Goal: Task Accomplishment & Management: Use online tool/utility

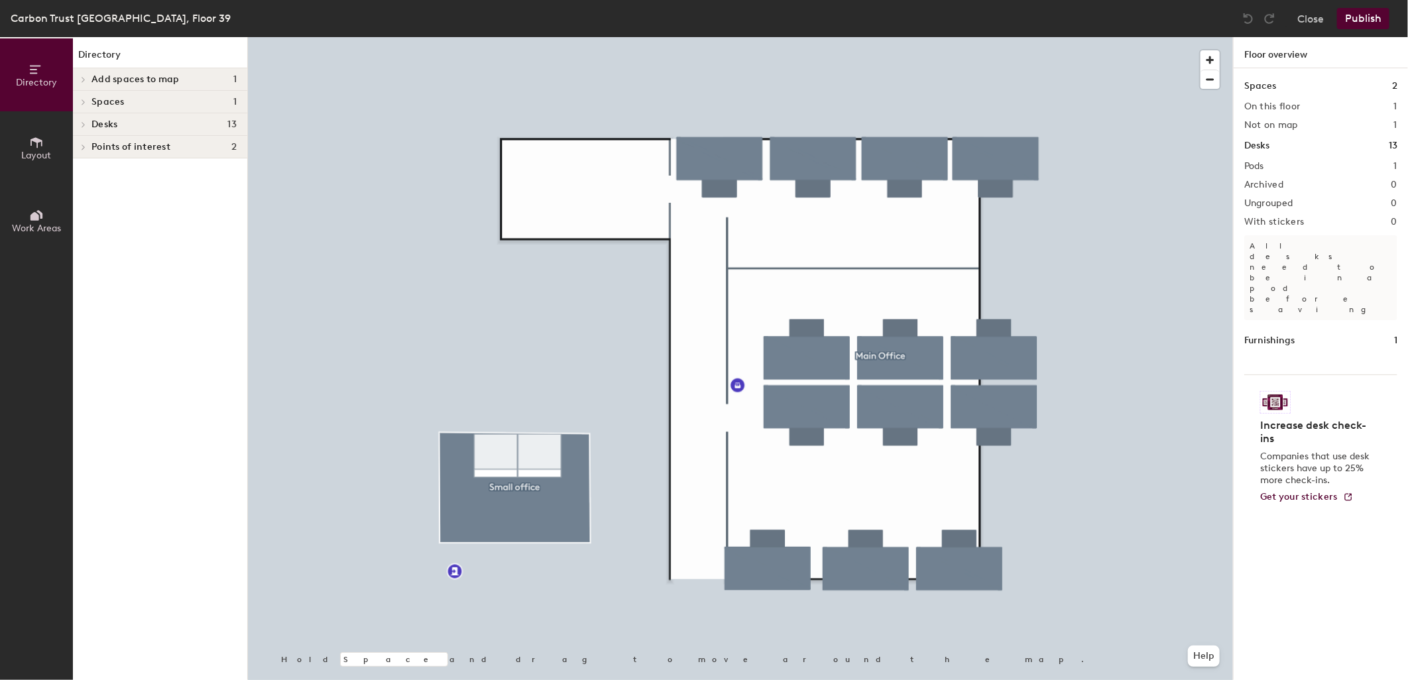
click at [714, 37] on div at bounding box center [740, 37] width 985 height 0
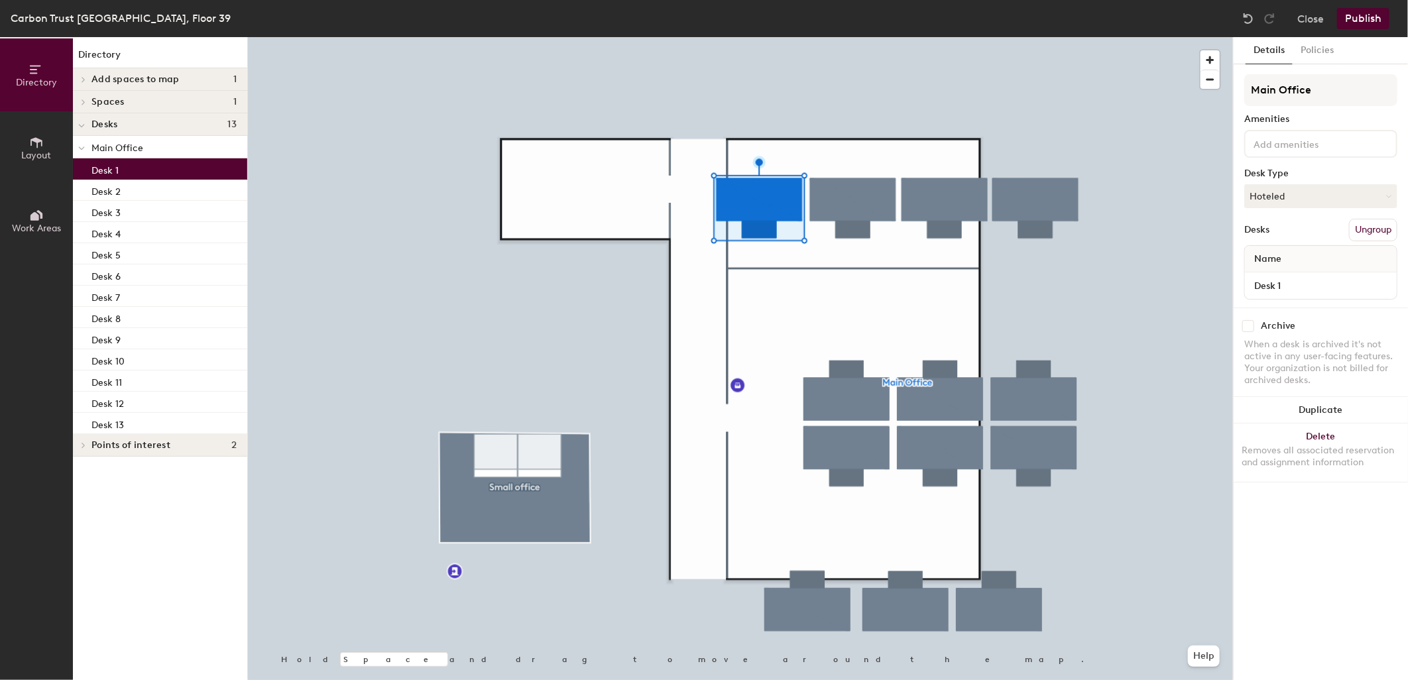
click at [939, 37] on div at bounding box center [740, 37] width 985 height 0
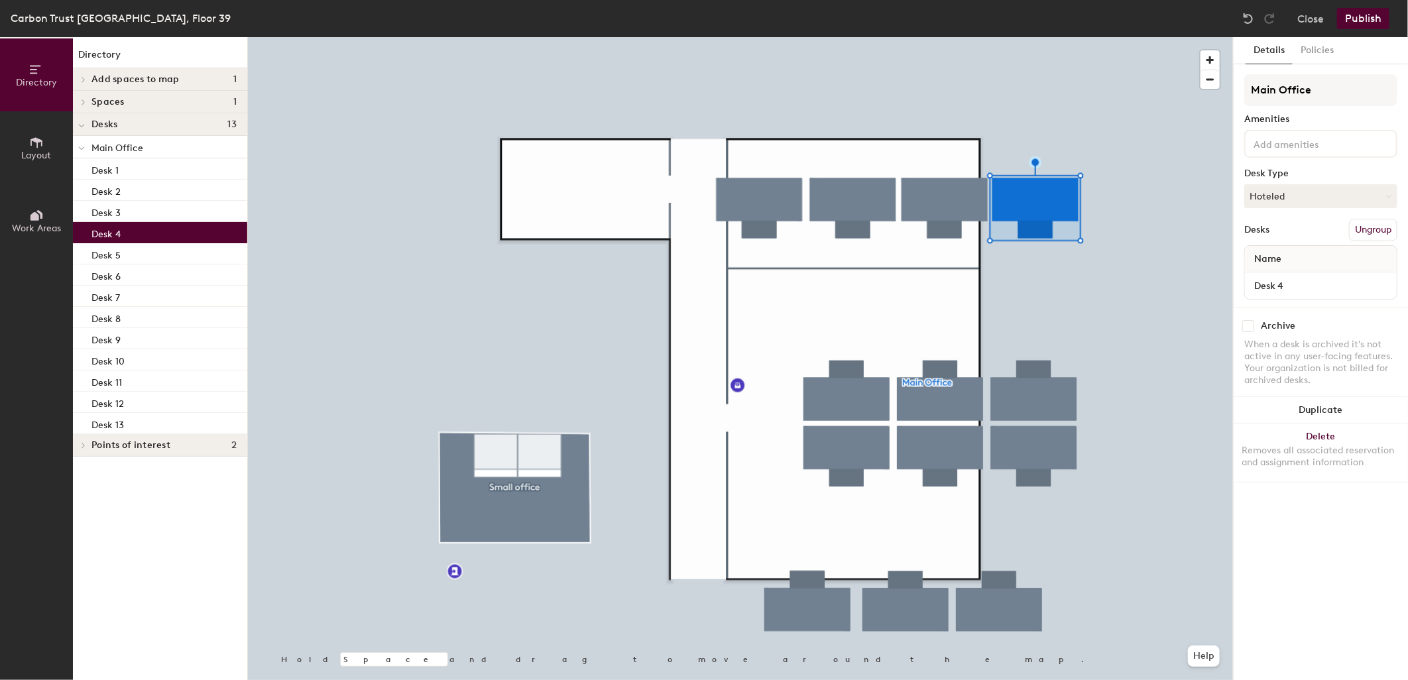
click at [968, 37] on div at bounding box center [740, 37] width 985 height 0
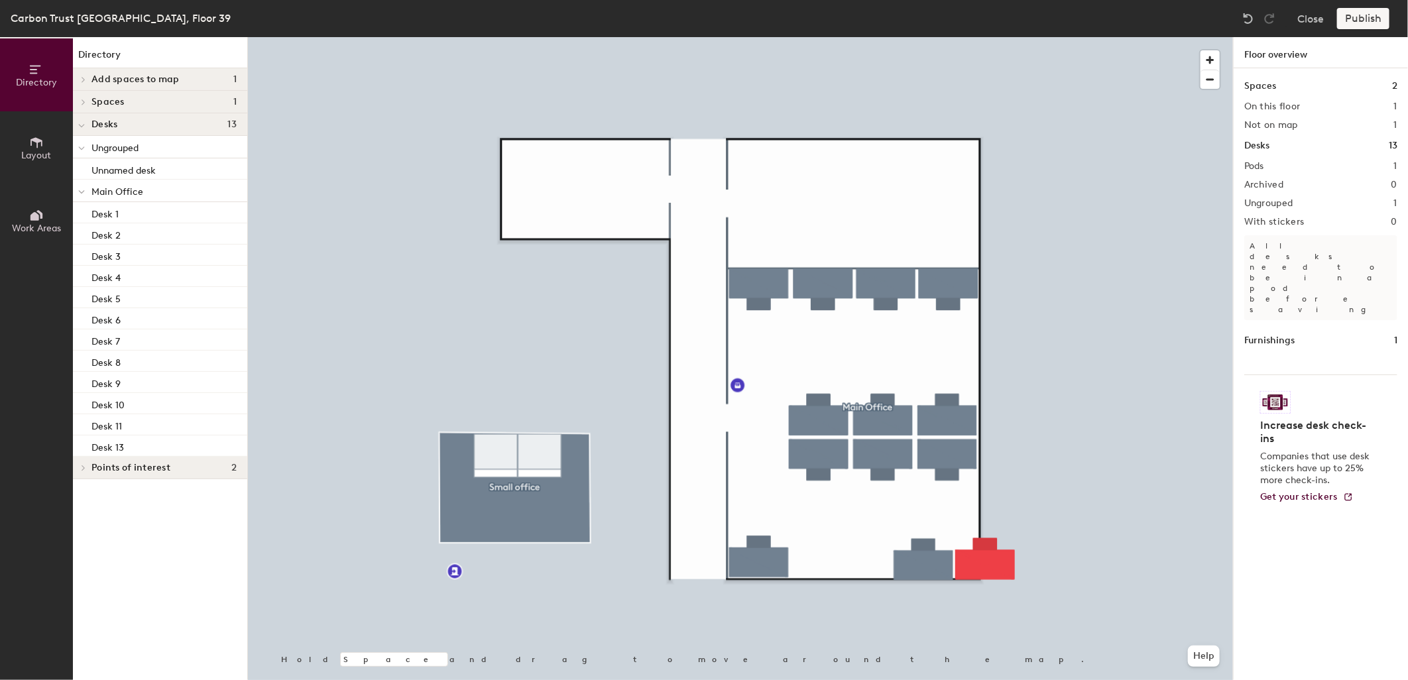
drag, startPoint x: 1254, startPoint y: 23, endPoint x: 1241, endPoint y: 36, distance: 18.3
click at [1254, 23] on img at bounding box center [1248, 18] width 13 height 13
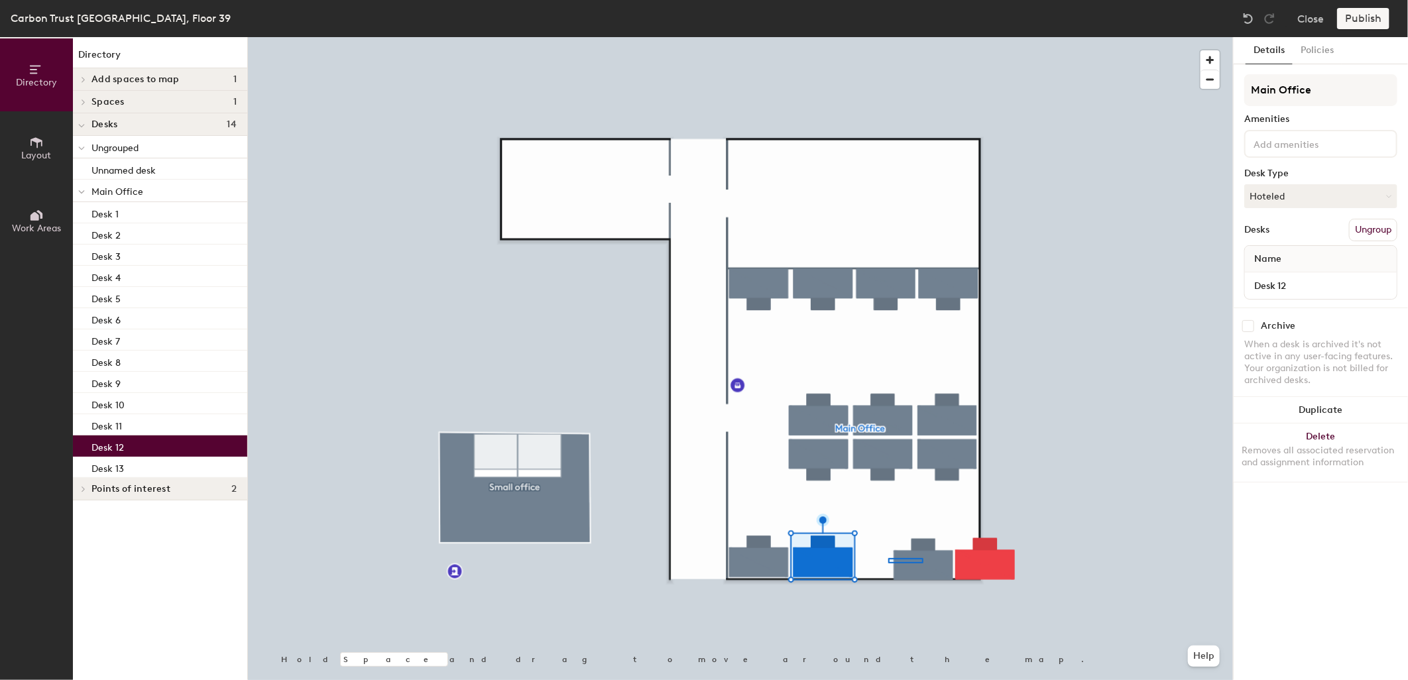
click at [892, 37] on div at bounding box center [740, 37] width 985 height 0
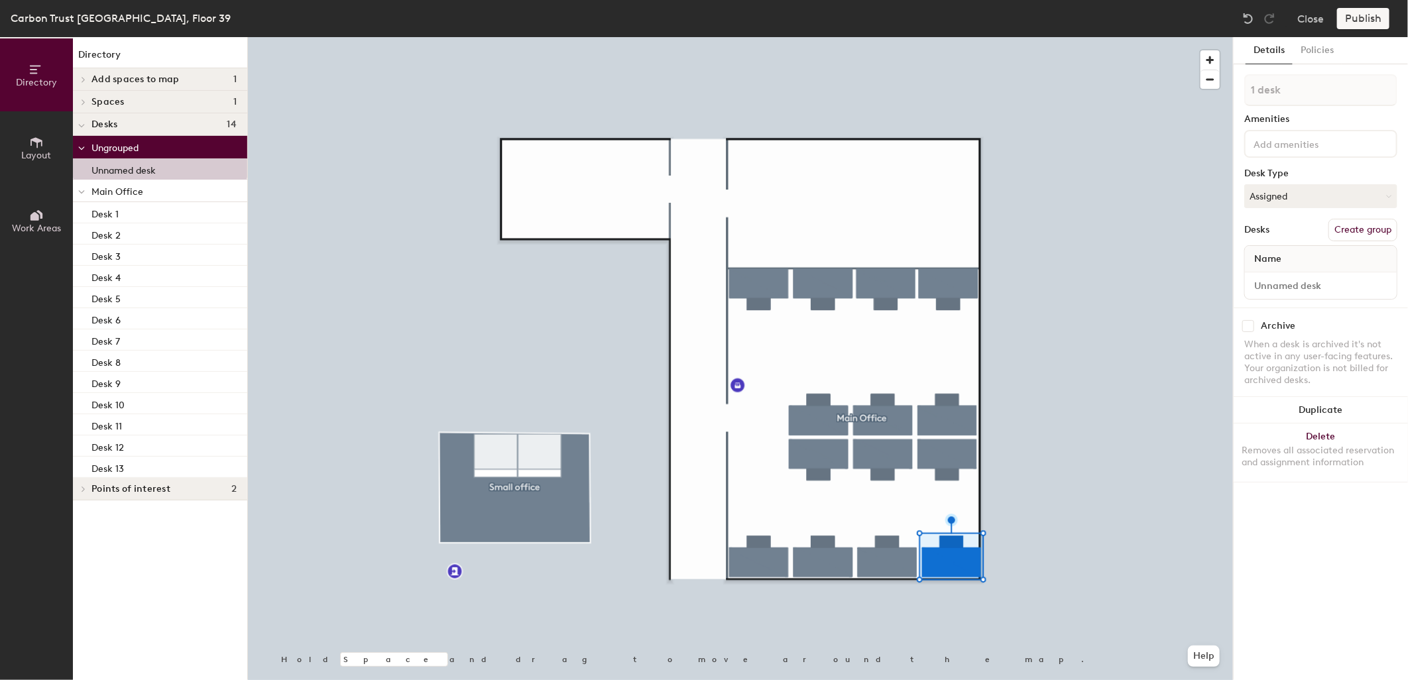
click at [815, 37] on div at bounding box center [740, 37] width 985 height 0
click at [1301, 255] on div "Name" at bounding box center [1321, 259] width 152 height 27
click at [1282, 292] on input at bounding box center [1321, 285] width 146 height 19
type input "14"
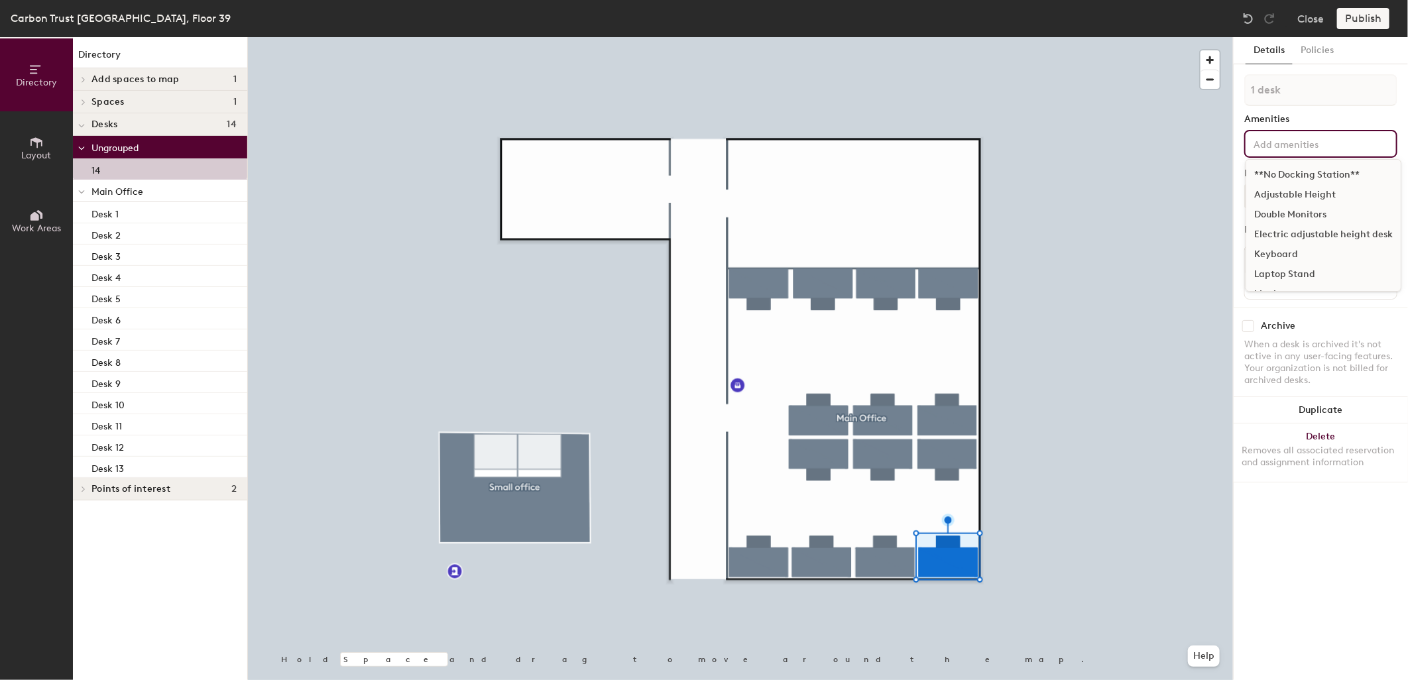
click at [1291, 143] on input at bounding box center [1310, 143] width 119 height 16
click at [1295, 144] on input at bounding box center [1310, 143] width 119 height 16
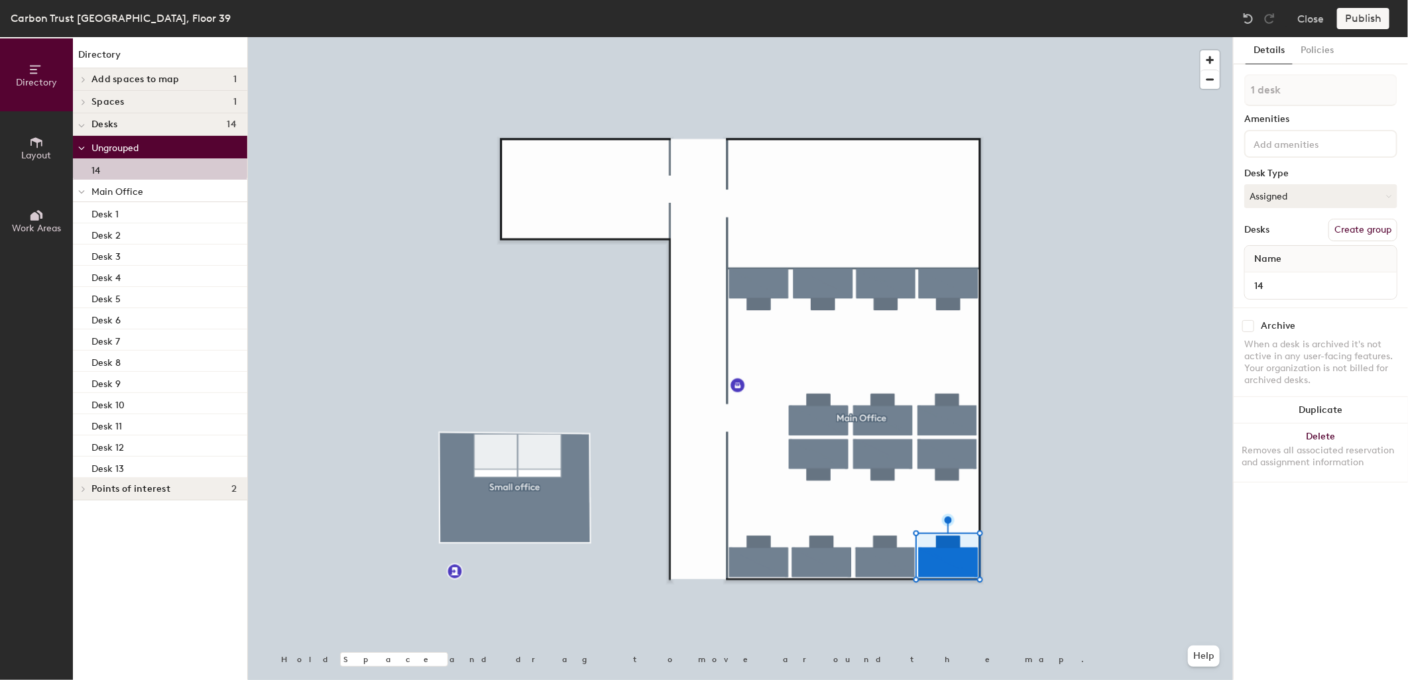
click at [1275, 47] on button "Details" at bounding box center [1269, 50] width 47 height 27
click at [1356, 233] on button "Create group" at bounding box center [1362, 230] width 69 height 23
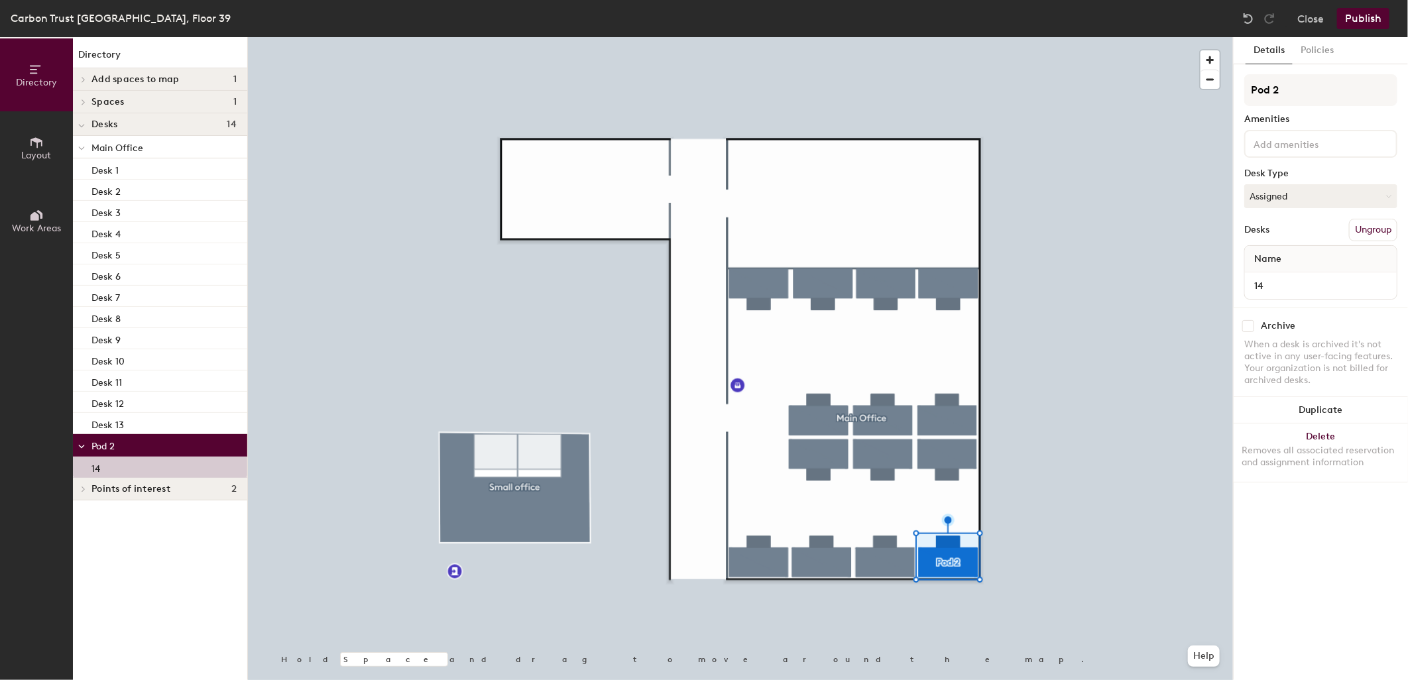
drag, startPoint x: 103, startPoint y: 467, endPoint x: 103, endPoint y: 434, distance: 33.8
click at [103, 434] on div "Main Office Desk 1 Desk 2 Desk 3 Desk 4 Desk 5 Desk 6 Desk 7 Desk 8 Desk 9 Desk…" at bounding box center [160, 307] width 174 height 342
click at [1256, 286] on input "14" at bounding box center [1321, 285] width 146 height 19
click at [1229, 96] on div "Directory Layout Work Areas Directory Add spaces to map 1 Space Spaces 1 Small …" at bounding box center [704, 358] width 1408 height 643
type input "m"
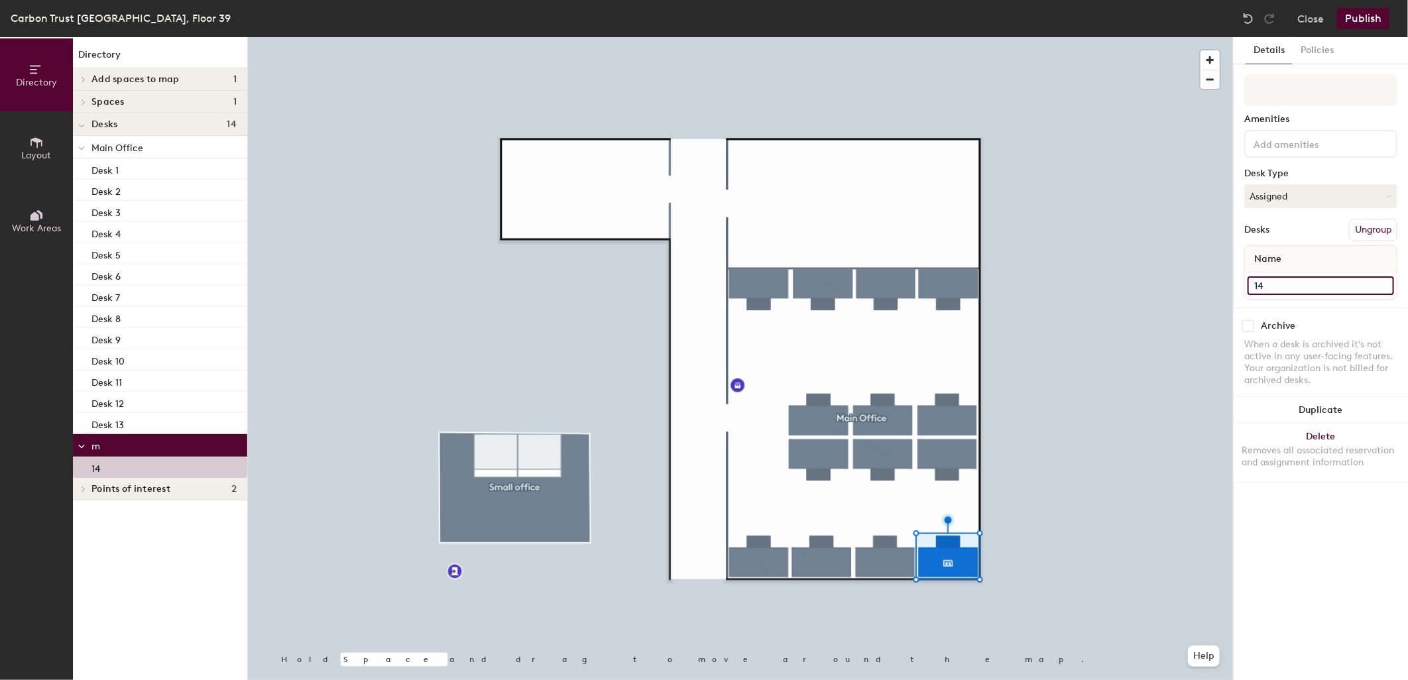
click at [1254, 284] on input "14" at bounding box center [1321, 285] width 146 height 19
type input "Desk 14"
click at [1051, 37] on div at bounding box center [740, 37] width 985 height 0
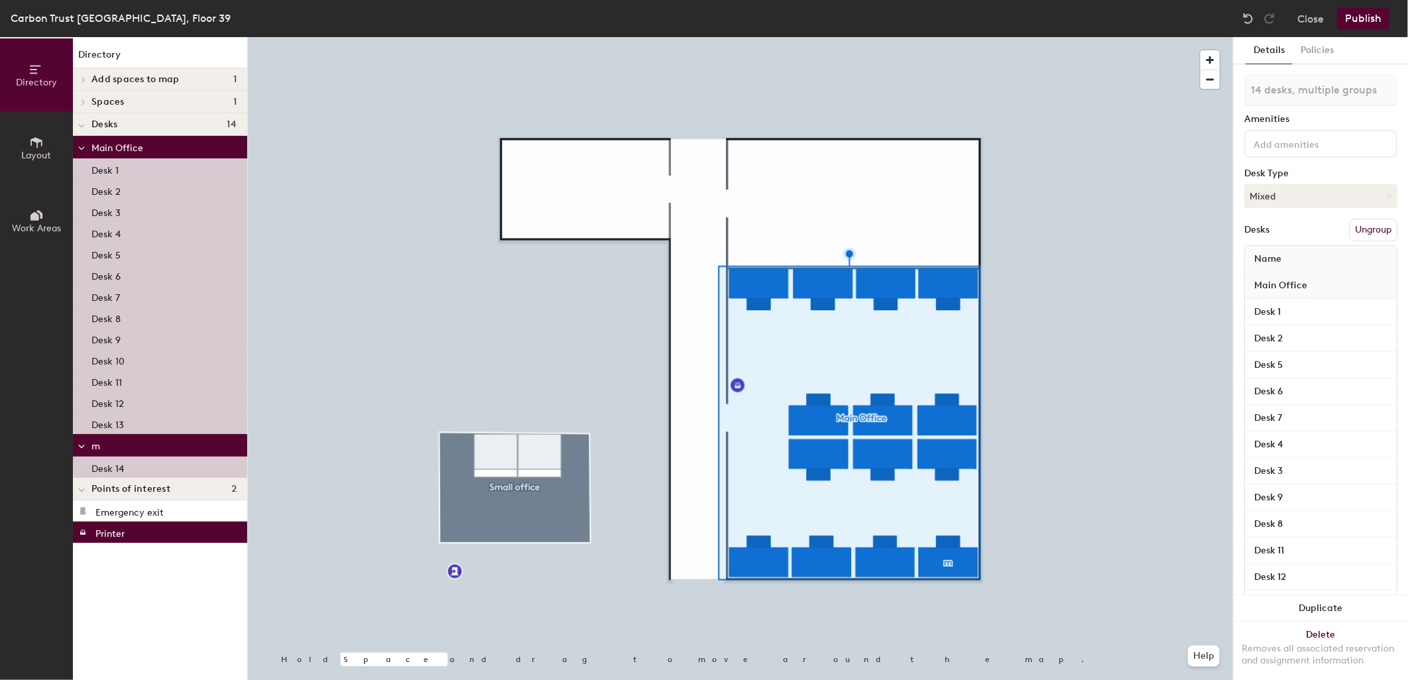
click at [90, 445] on div "m" at bounding box center [160, 445] width 174 height 23
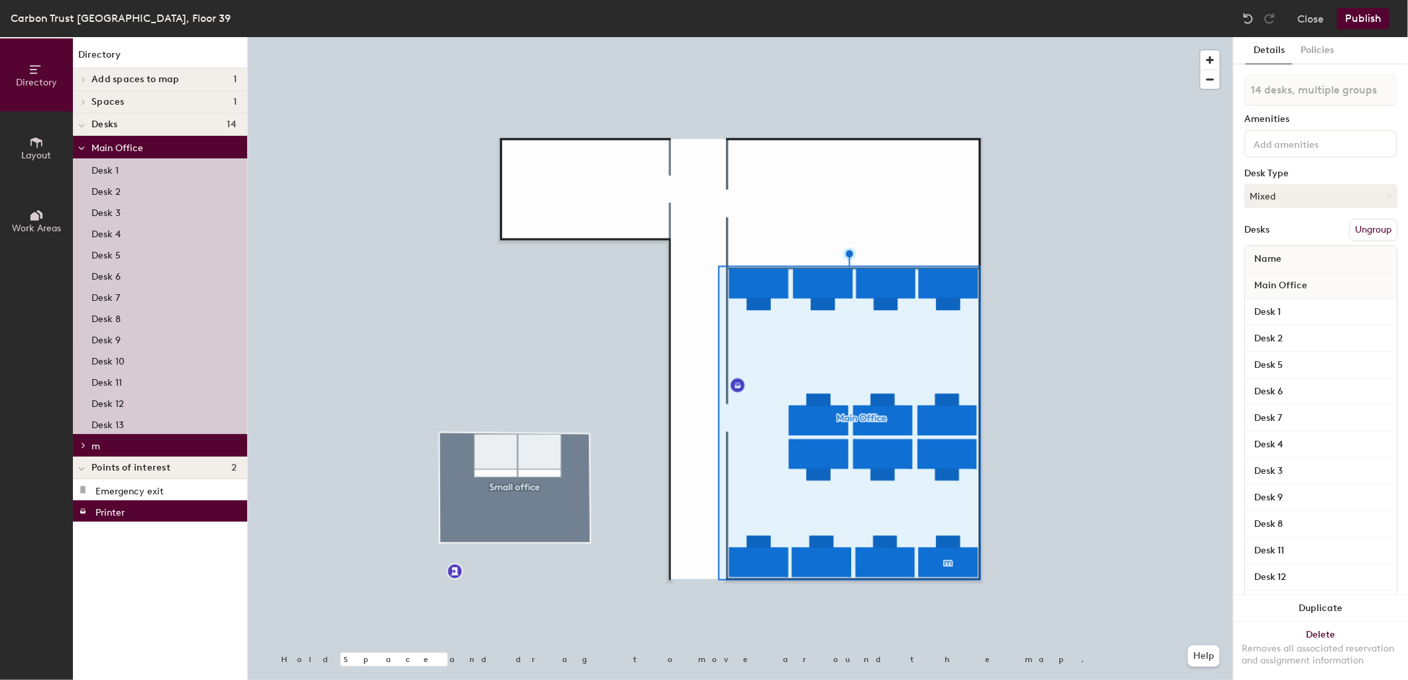
click at [90, 445] on div "m" at bounding box center [160, 445] width 174 height 23
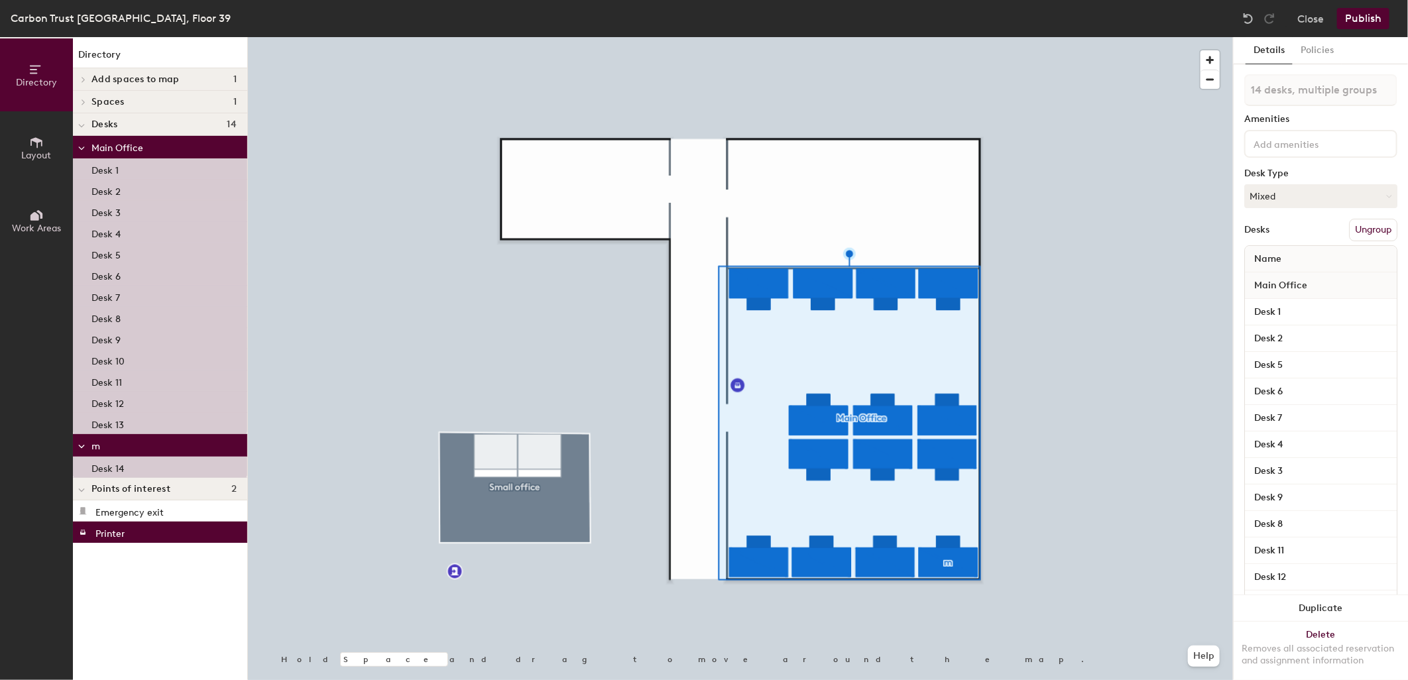
click at [1362, 223] on button "Ungroup" at bounding box center [1373, 230] width 48 height 23
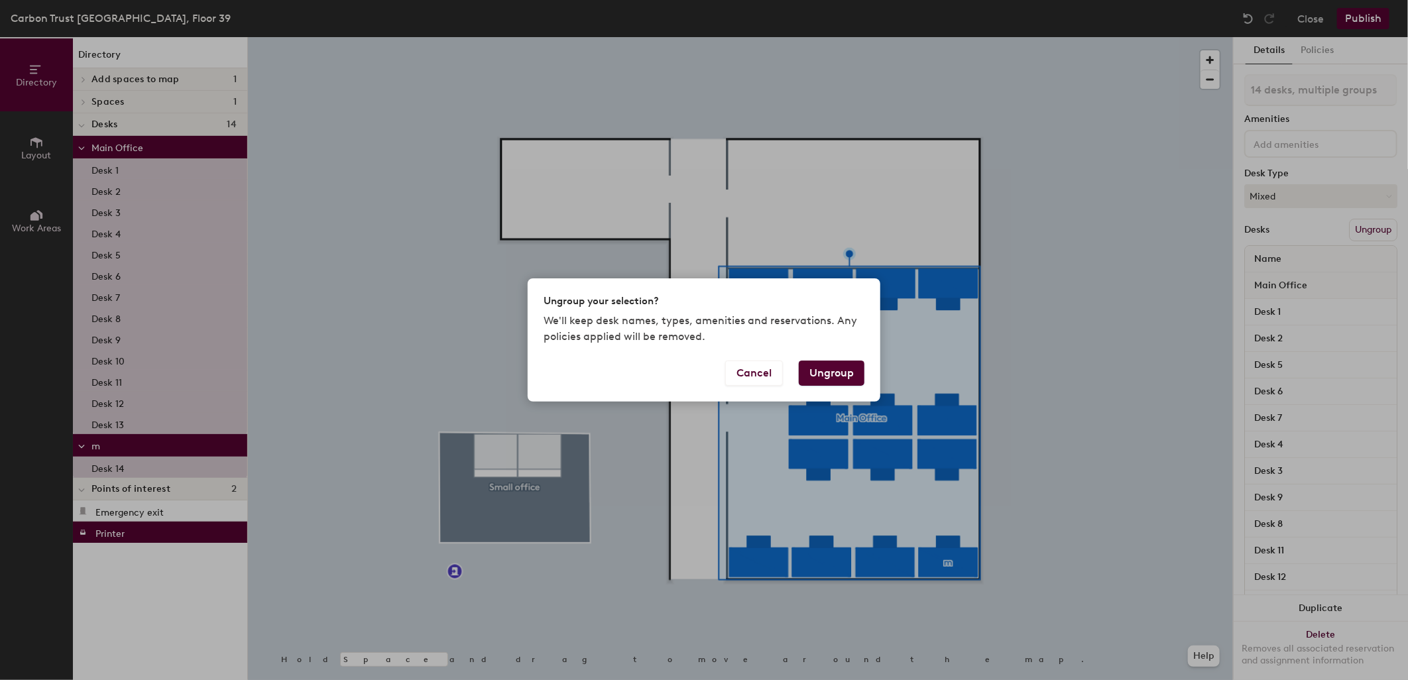
click at [830, 373] on button "Ungroup" at bounding box center [832, 373] width 66 height 25
type input "14 desks"
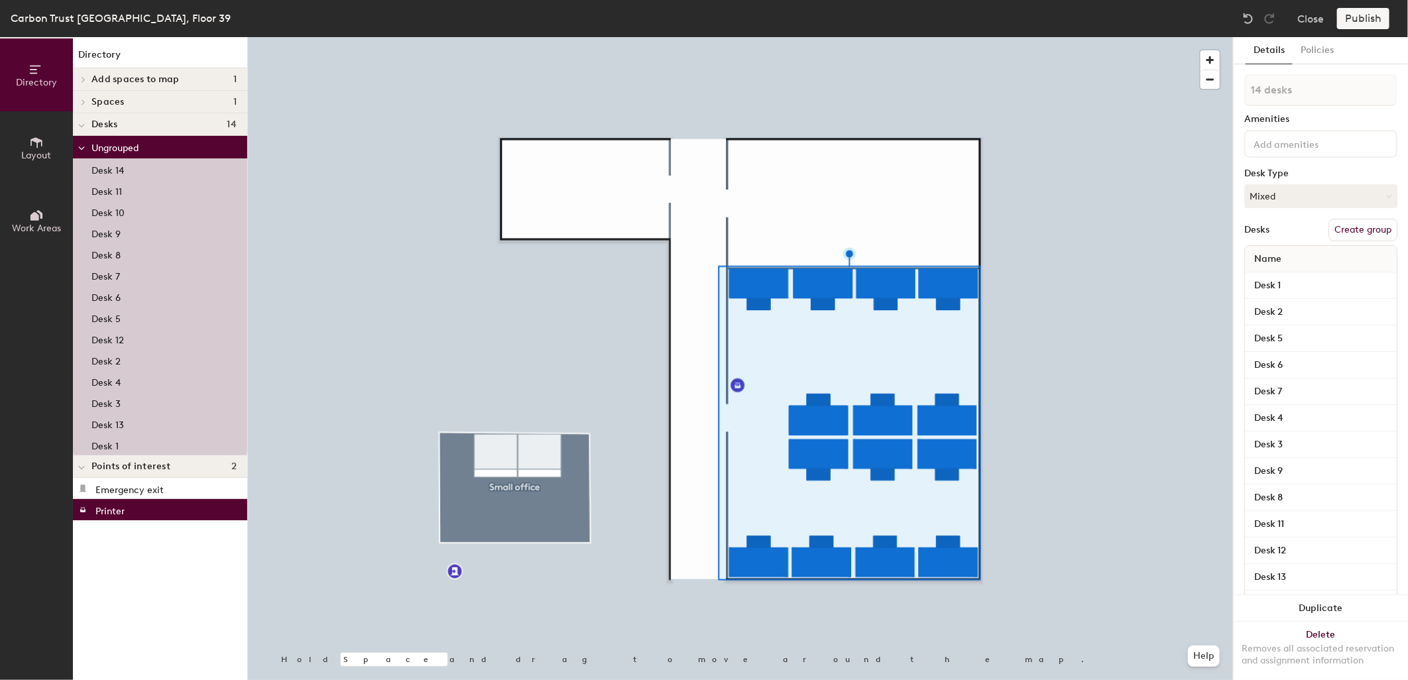
click at [1346, 227] on button "Create group" at bounding box center [1362, 230] width 69 height 23
click at [1208, 91] on div "Directory Layout Work Areas Directory Add spaces to map 1 Space Spaces 1 Small …" at bounding box center [704, 358] width 1408 height 643
type input "A105 – 14TH PAX"
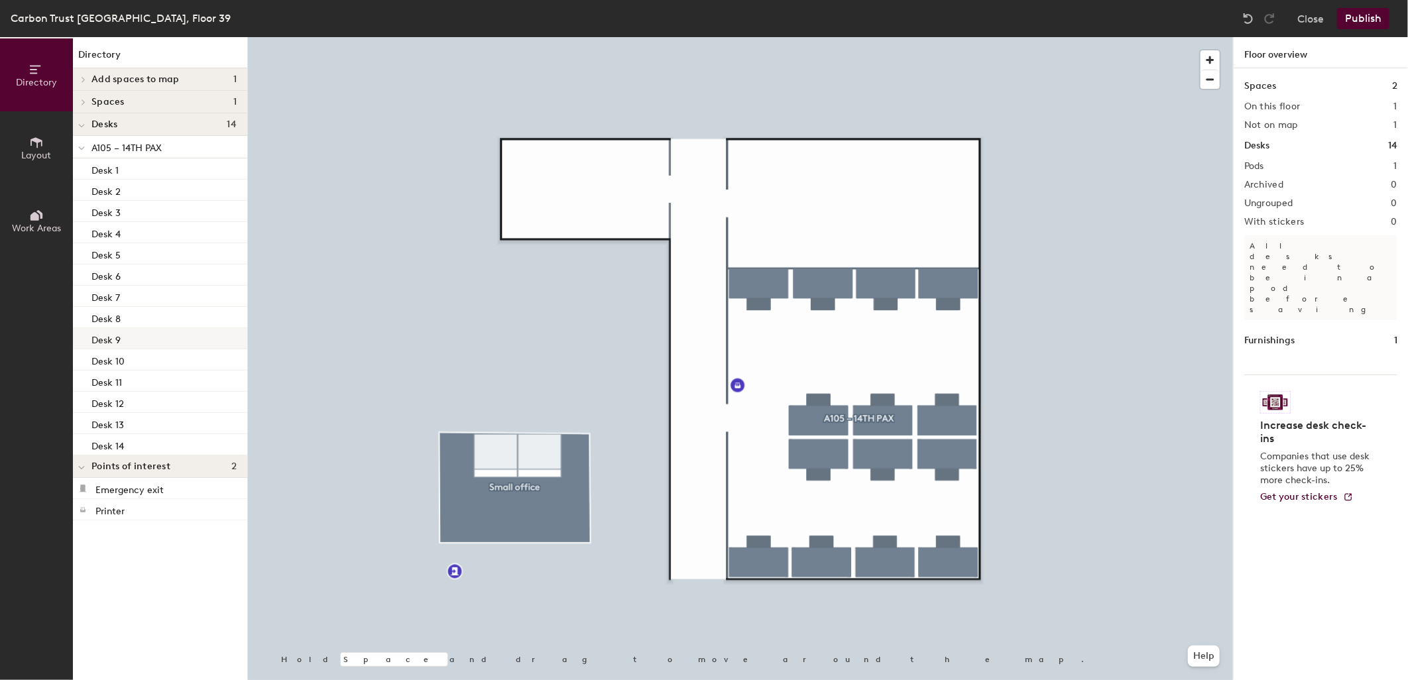
click at [506, 37] on div at bounding box center [740, 37] width 985 height 0
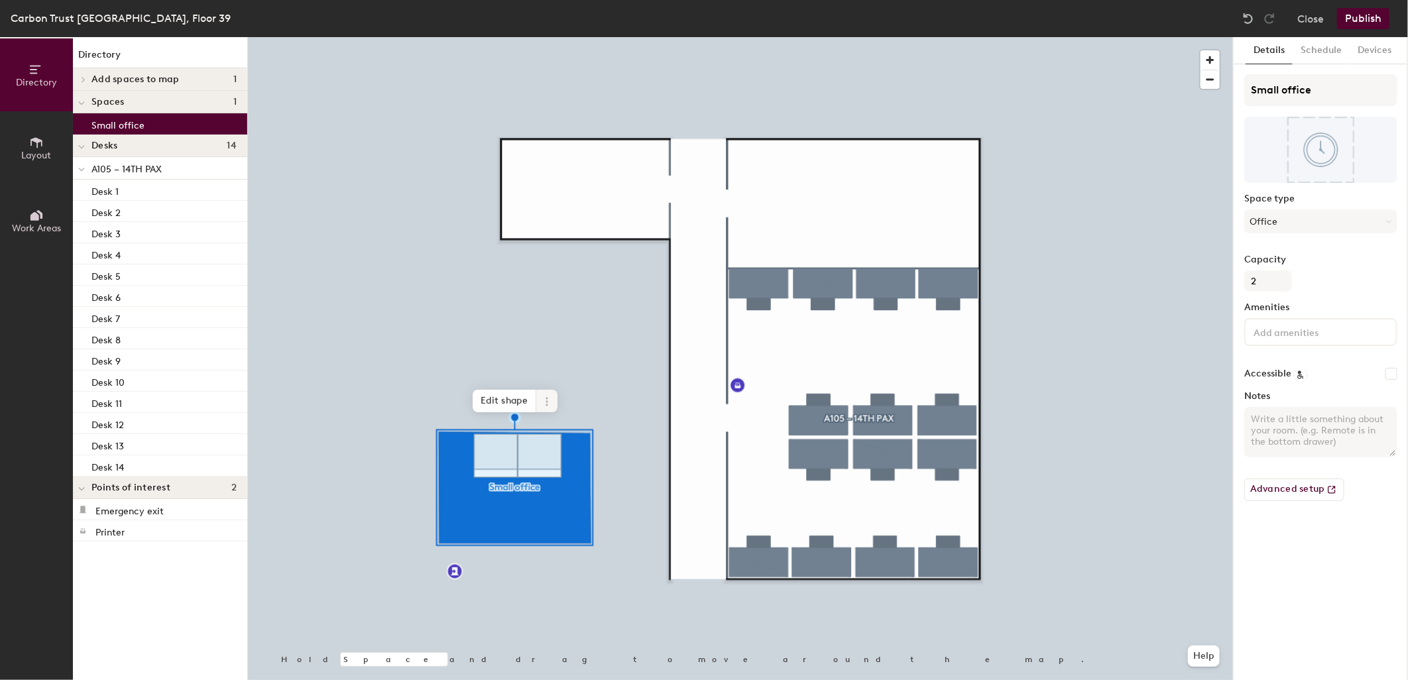
click at [545, 403] on icon at bounding box center [547, 401] width 11 height 11
click at [565, 475] on span "Delete" at bounding box center [595, 477] width 118 height 23
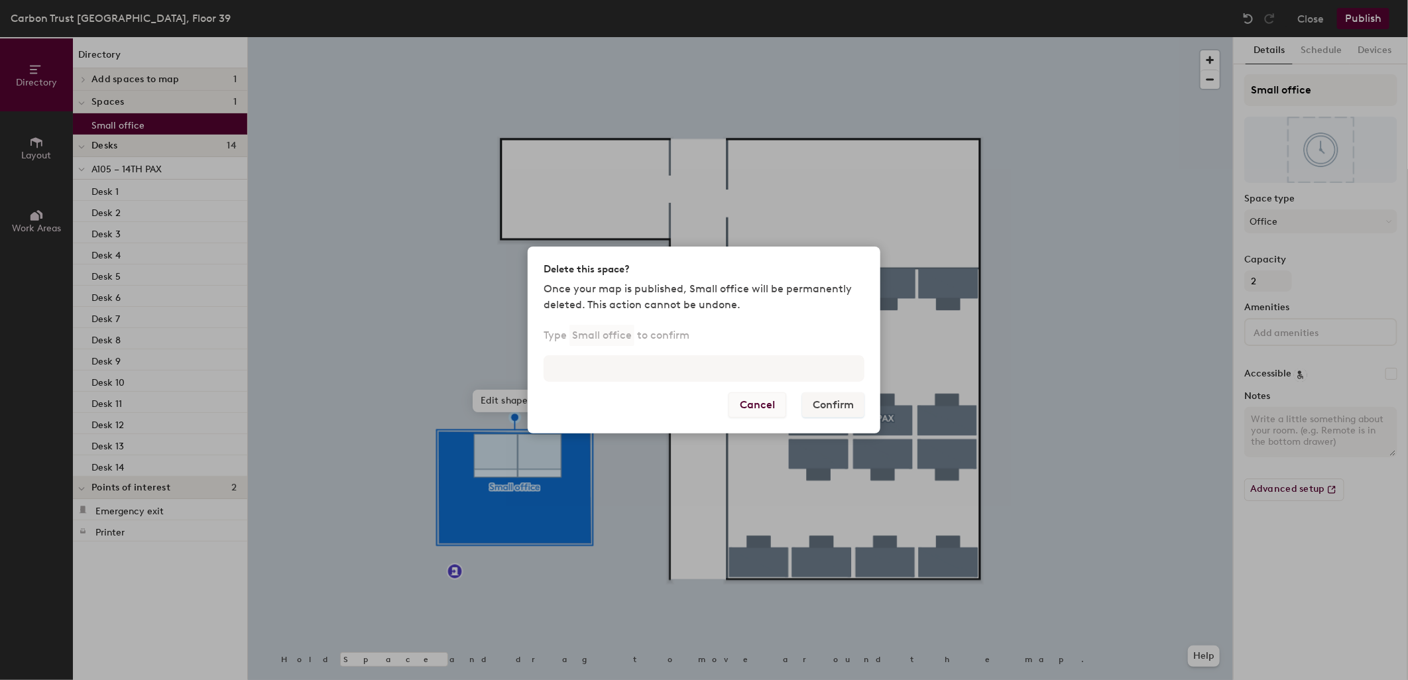
click at [759, 400] on button "Cancel" at bounding box center [758, 404] width 58 height 25
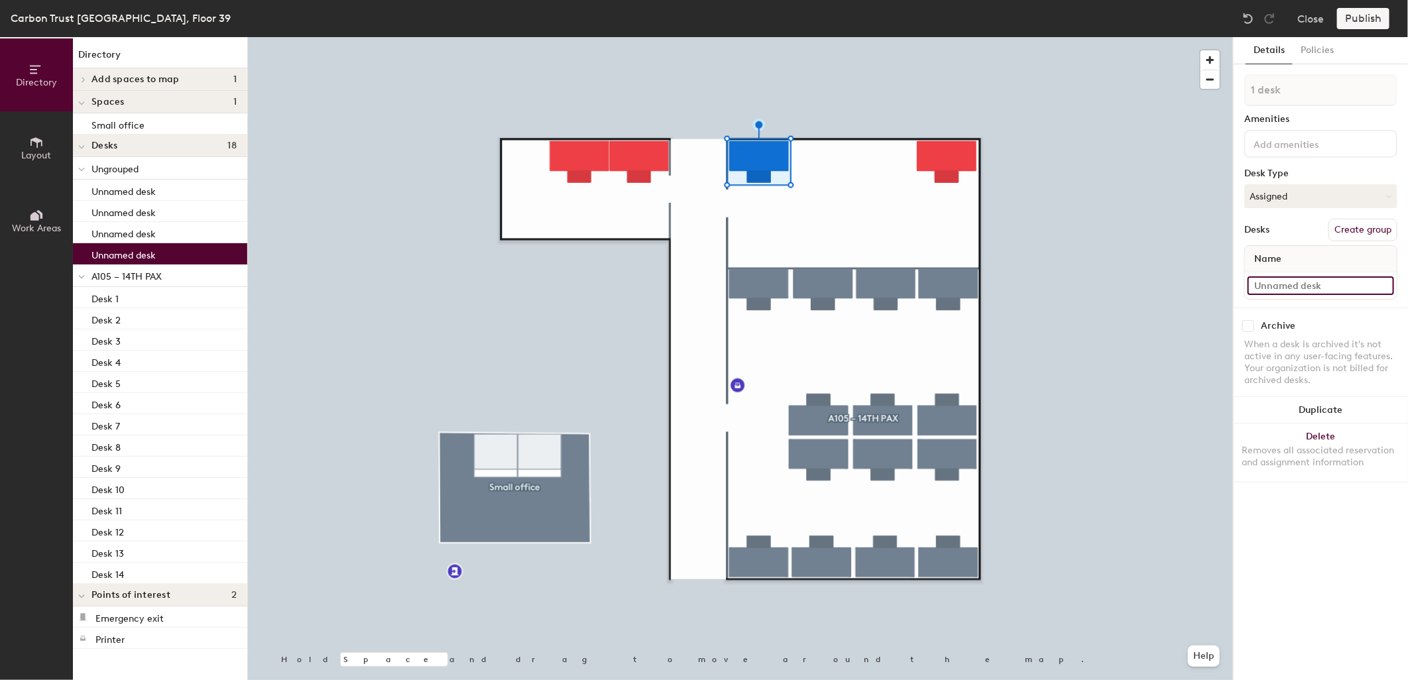
click at [1275, 287] on input at bounding box center [1321, 285] width 146 height 19
type input "Desk 15"
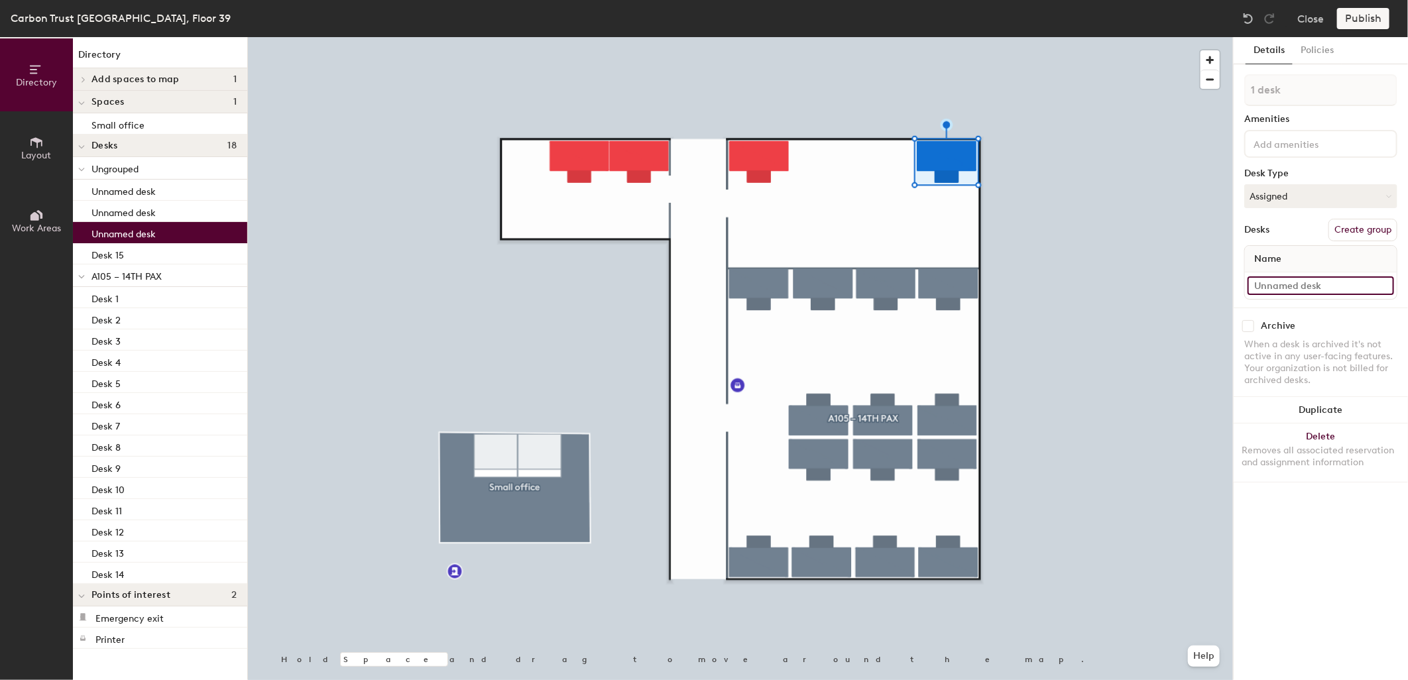
click at [1267, 282] on input at bounding box center [1321, 285] width 146 height 19
type input "Desk 16"
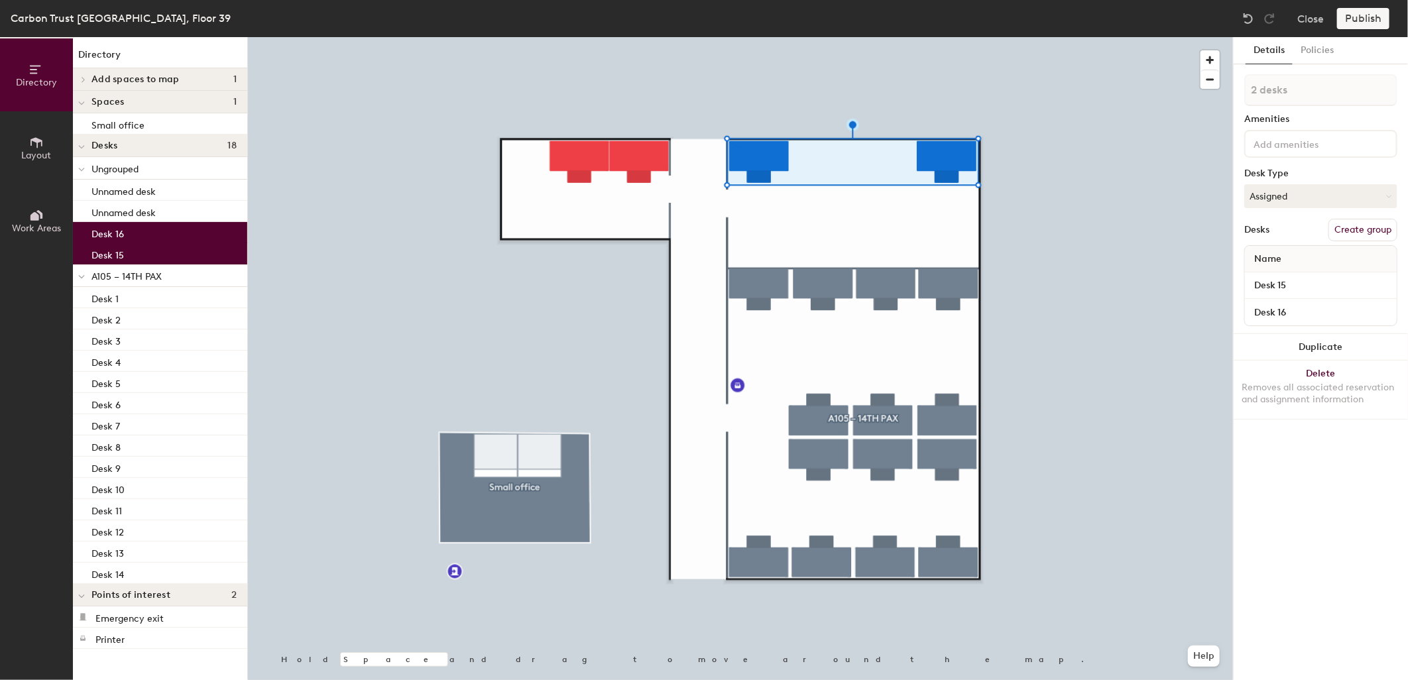
click at [1364, 227] on button "Create group" at bounding box center [1362, 230] width 69 height 23
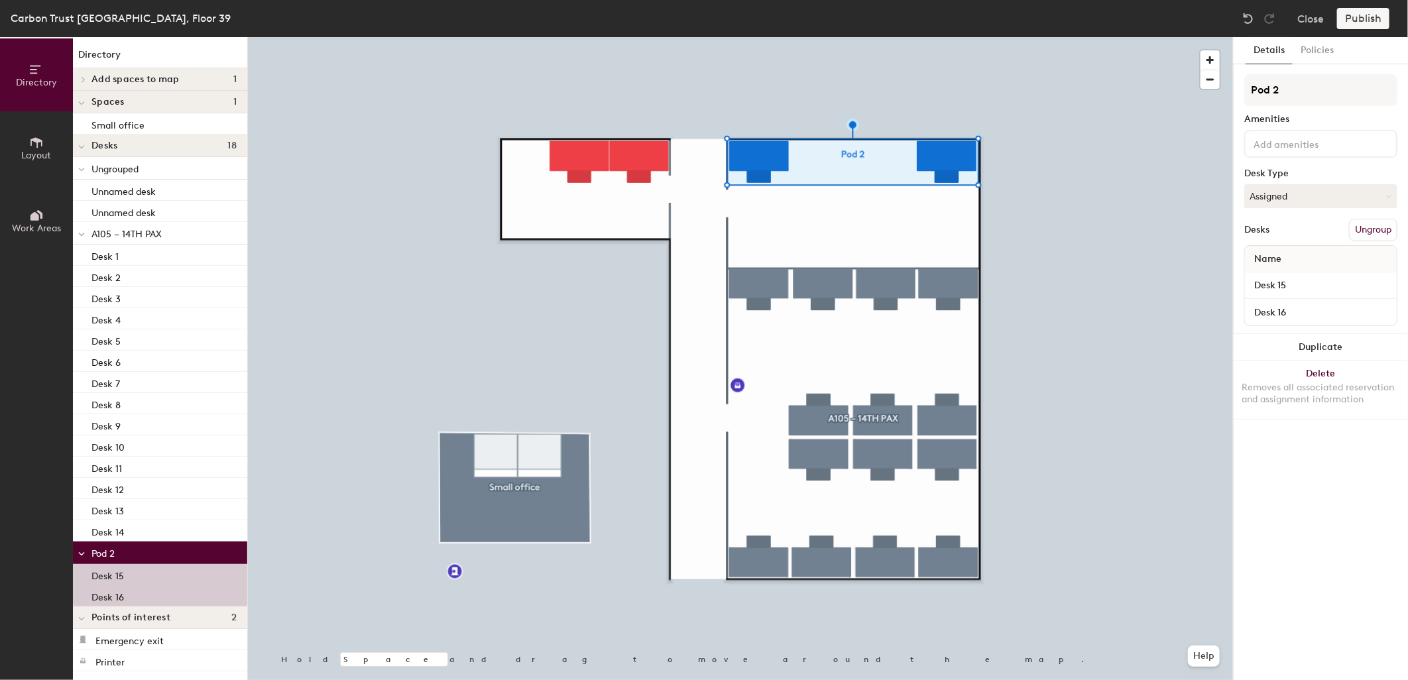
click at [1283, 141] on input at bounding box center [1310, 143] width 119 height 16
click at [1220, 90] on div "Directory Layout Work Areas Directory Add spaces to map 1 Space Spaces 1 Small …" at bounding box center [704, 358] width 1408 height 643
paste input "A108 2 px Privete Office"
type input "A108 2 px Privete Office"
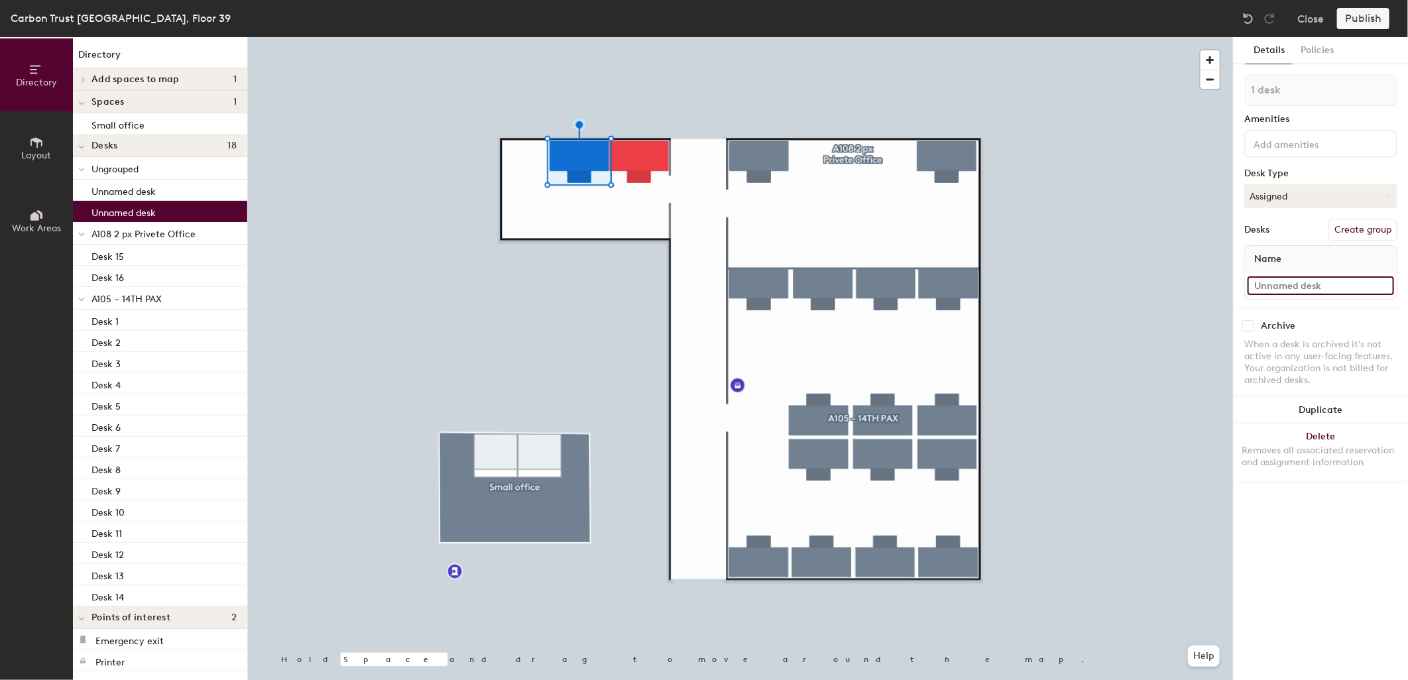
click at [1269, 280] on input at bounding box center [1321, 285] width 146 height 19
type input "Desk 17"
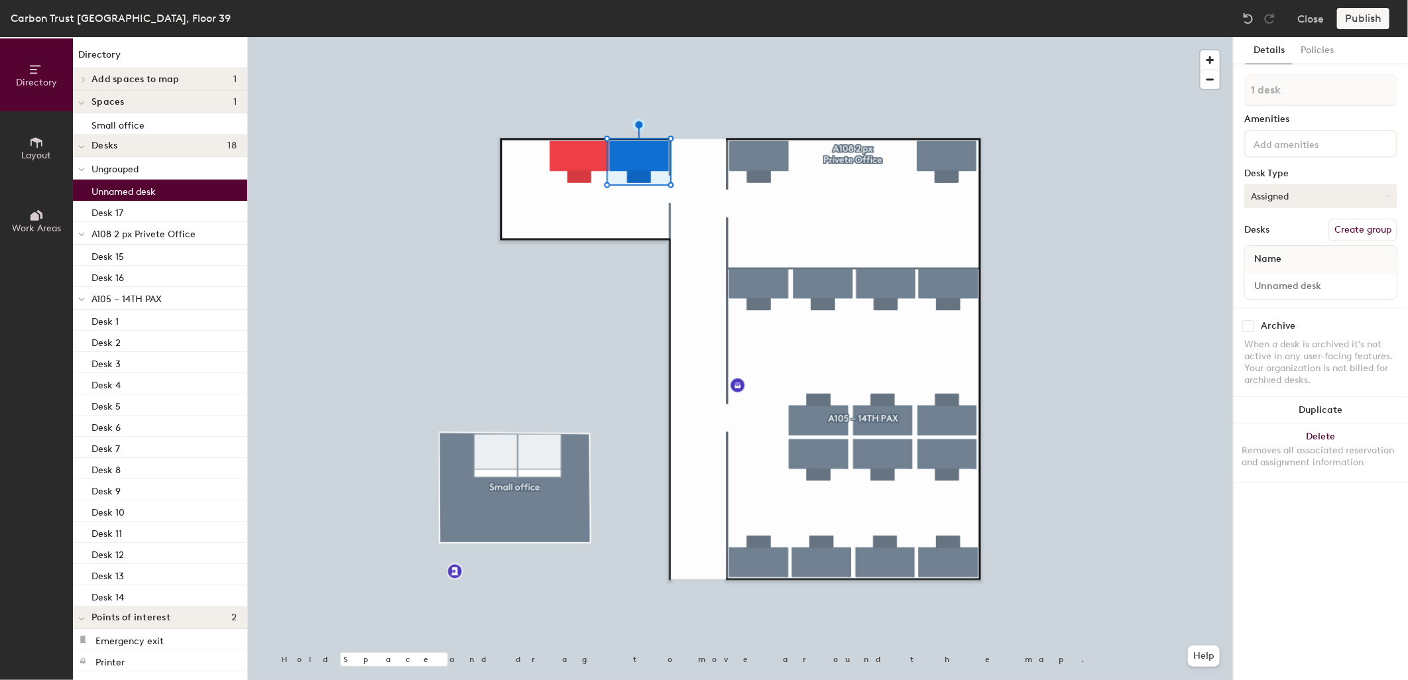
click at [1271, 194] on button "Assigned" at bounding box center [1320, 196] width 153 height 24
click at [1308, 170] on div "Desk Type" at bounding box center [1320, 173] width 153 height 11
click at [1278, 255] on span "Name" at bounding box center [1268, 259] width 40 height 24
click at [1279, 285] on input at bounding box center [1321, 285] width 146 height 19
type input "Desk 18"
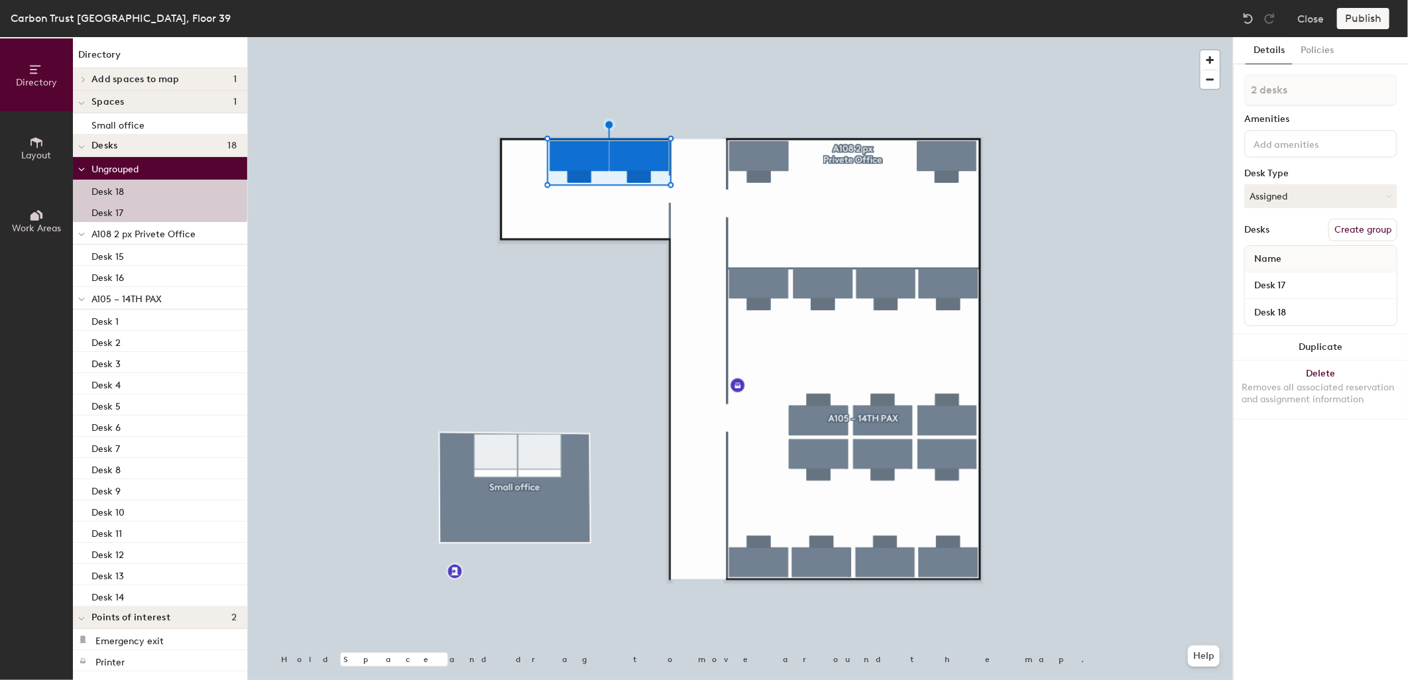
click at [1364, 225] on button "Create group" at bounding box center [1362, 230] width 69 height 23
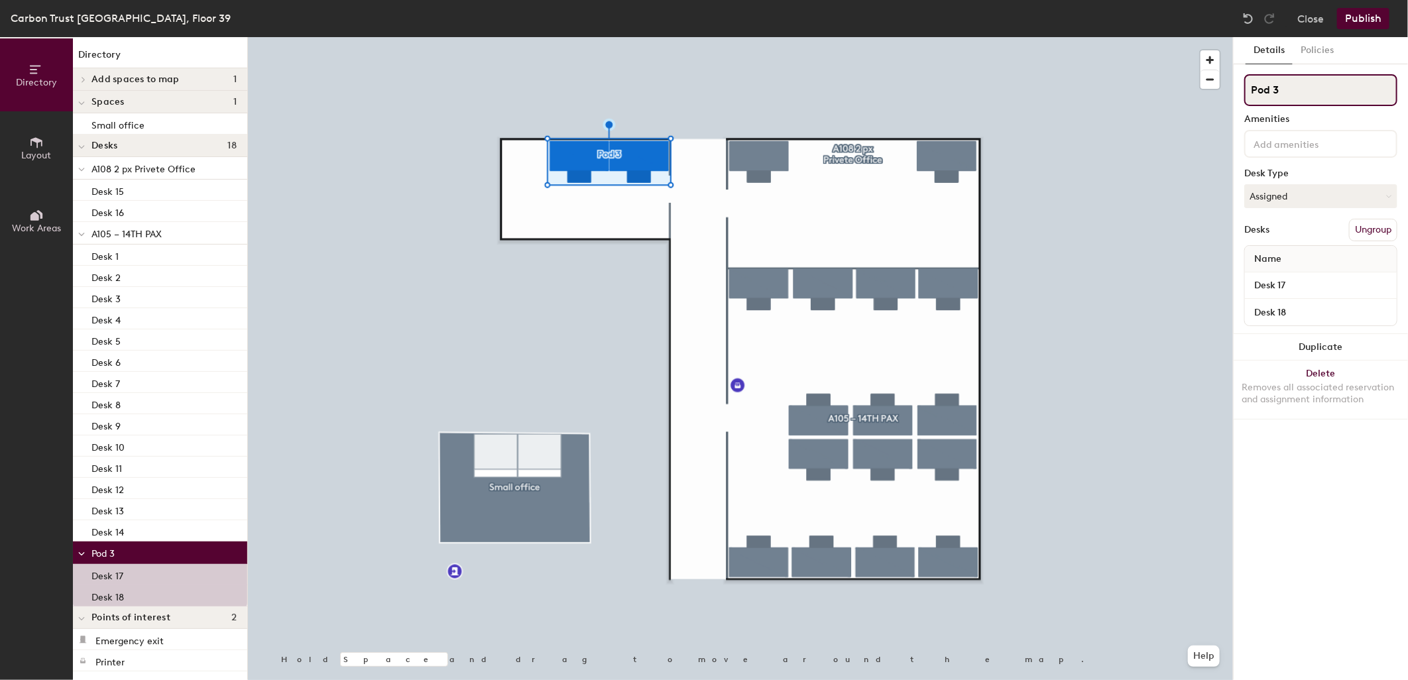
click at [1216, 91] on div "Directory Layout Work Areas Directory Add spaces to map 1 Space Spaces 1 Small …" at bounding box center [704, 358] width 1408 height 643
paste input "A109 2 pax"
type input "A109 2 pax"
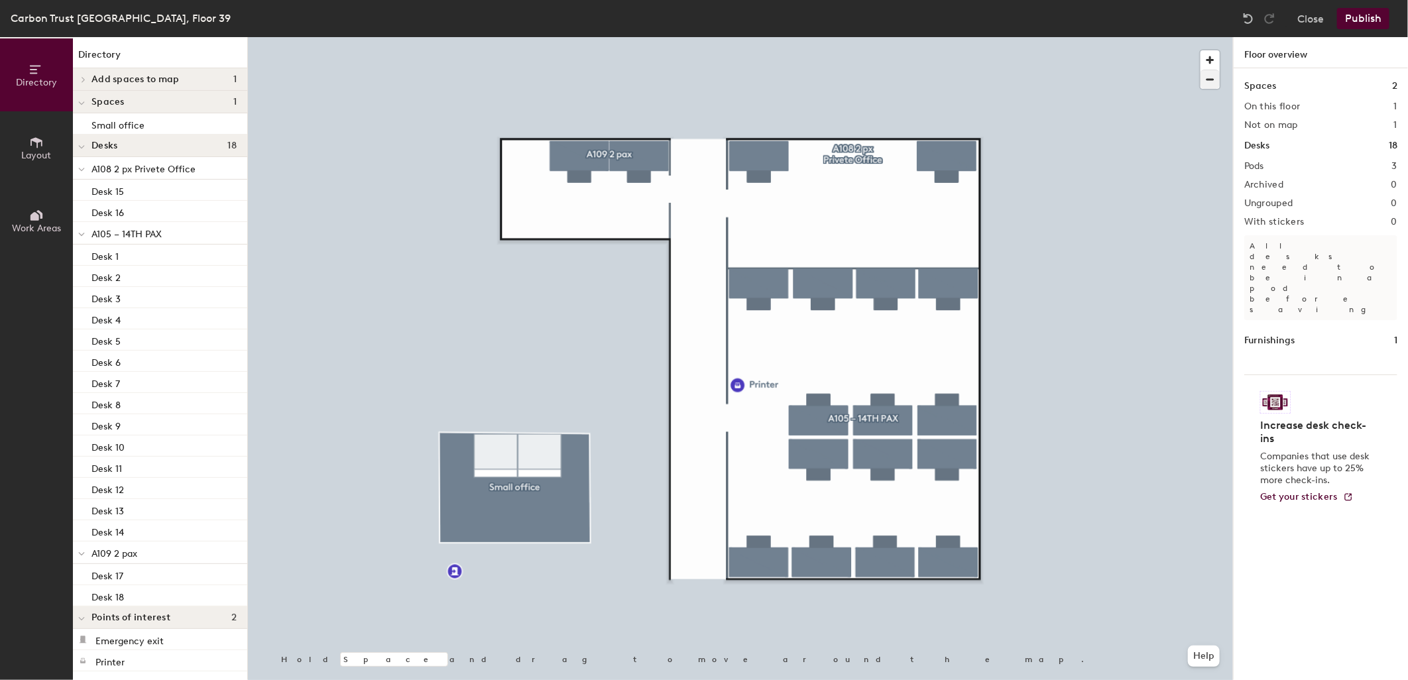
drag, startPoint x: 1293, startPoint y: 85, endPoint x: 1204, endPoint y: 88, distance: 88.9
click at [738, 37] on div at bounding box center [740, 37] width 985 height 0
click at [777, 414] on span "Delete" at bounding box center [783, 415] width 46 height 23
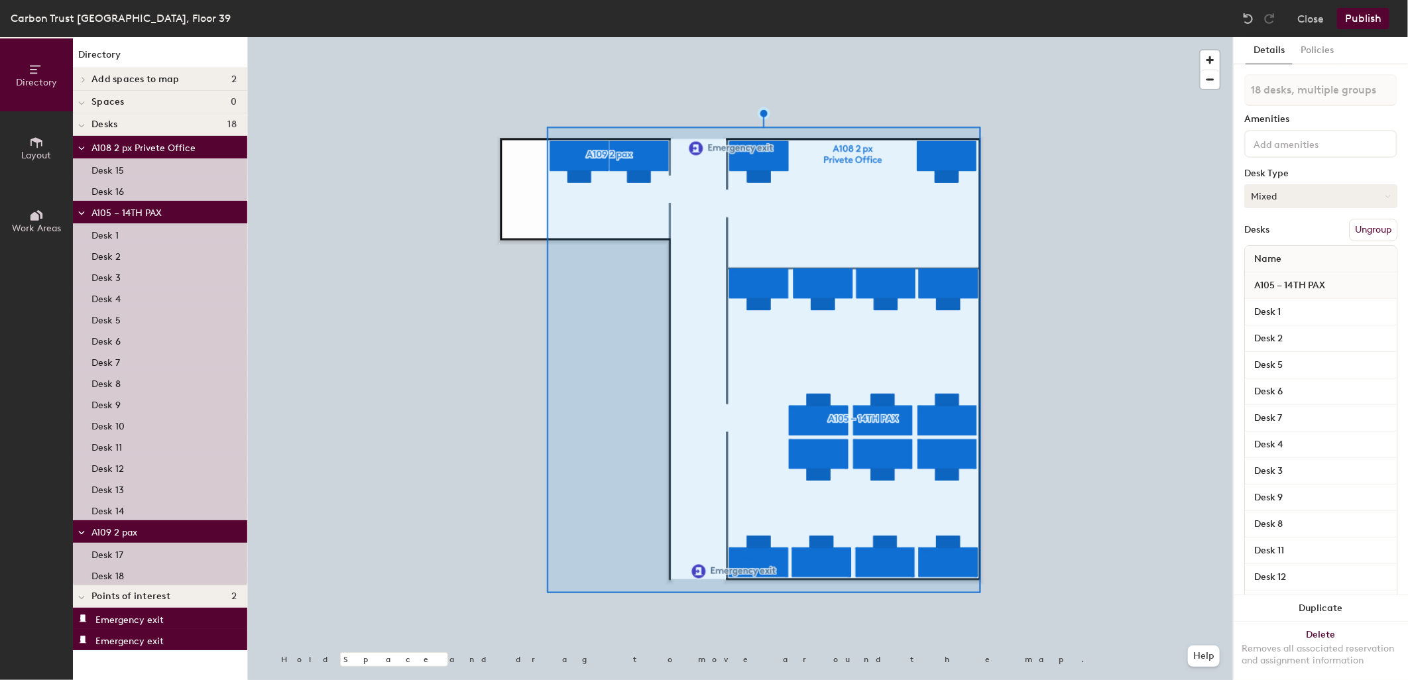
click at [1302, 191] on button "Mixed" at bounding box center [1320, 196] width 153 height 24
click at [1285, 273] on div "Hoteled" at bounding box center [1311, 277] width 133 height 20
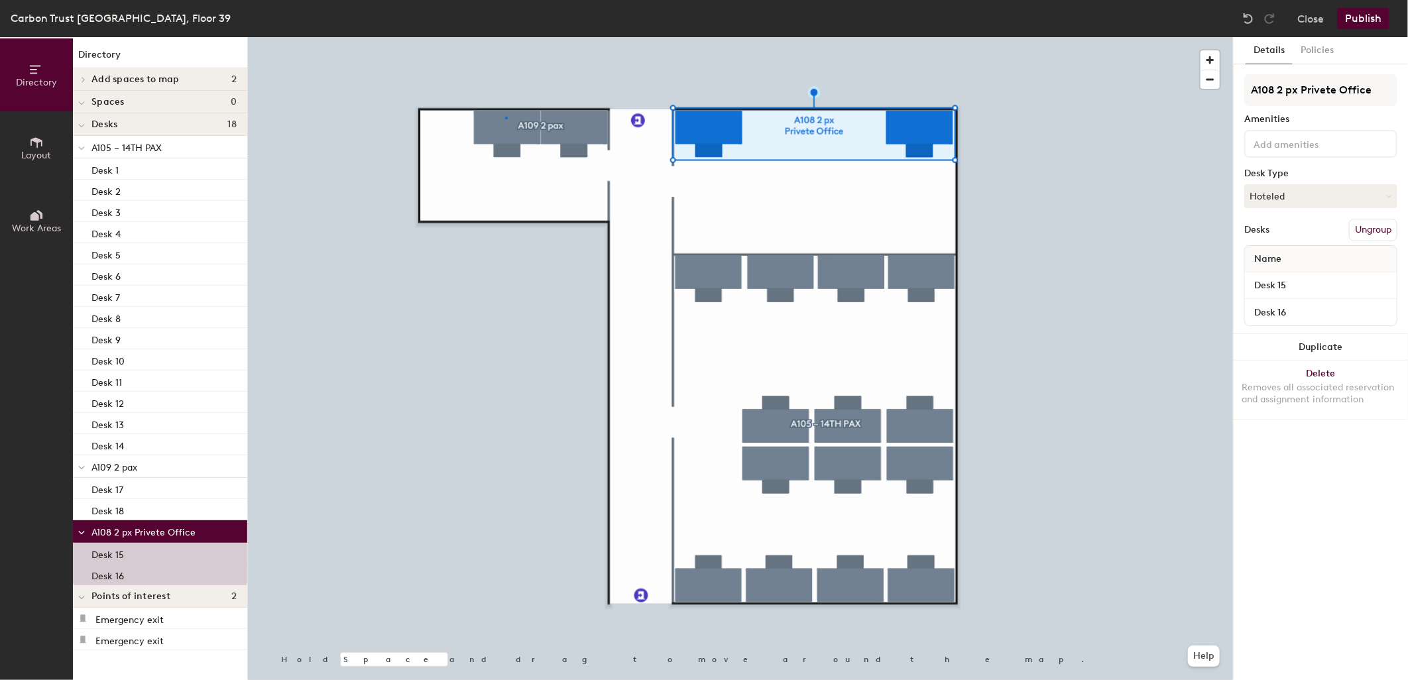
click at [506, 37] on div at bounding box center [740, 37] width 985 height 0
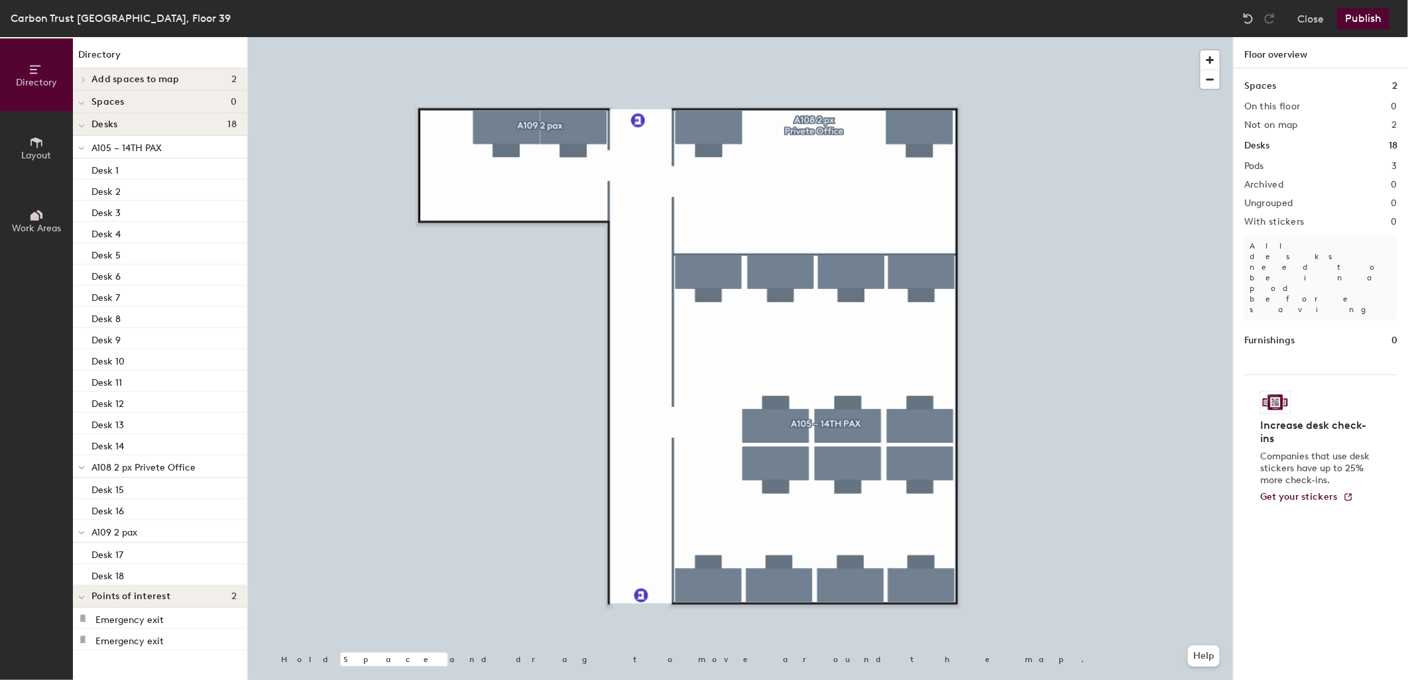
click at [1360, 24] on button "Publish" at bounding box center [1363, 18] width 52 height 21
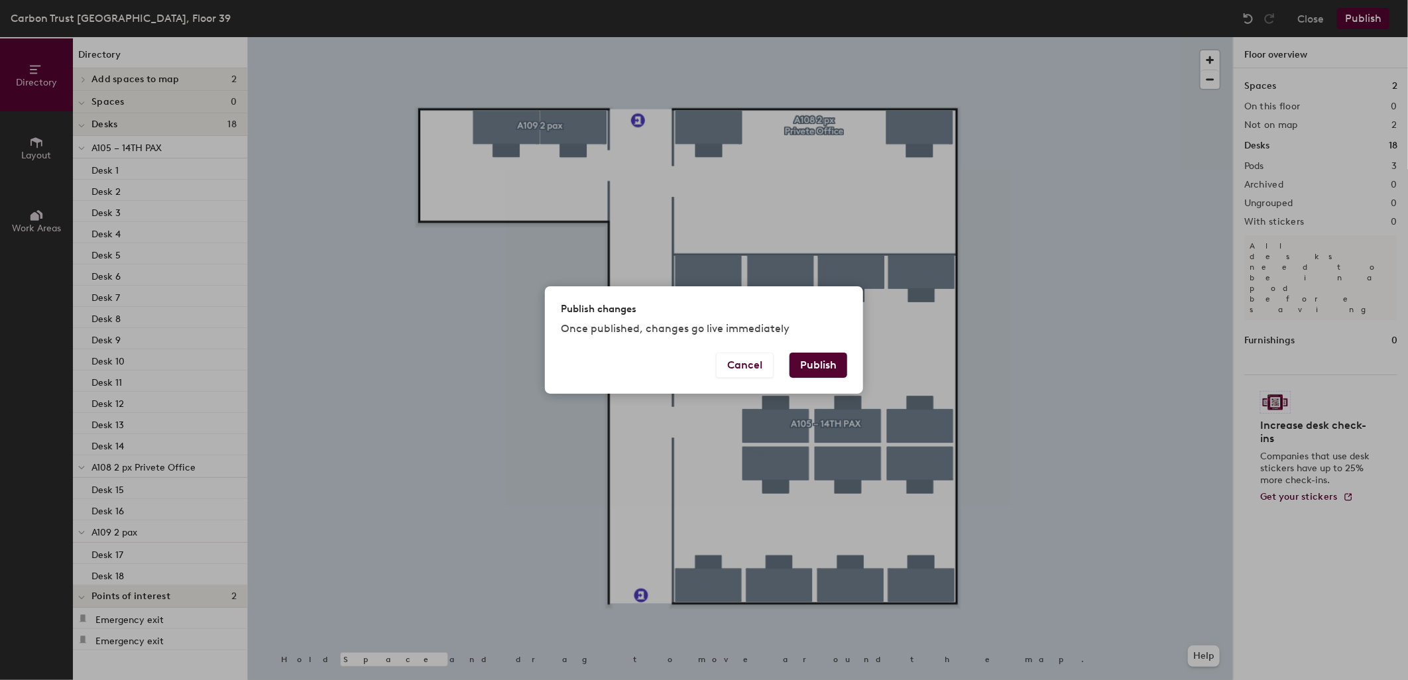
click at [820, 365] on button "Publish" at bounding box center [819, 365] width 58 height 25
